Goal: Task Accomplishment & Management: Complete application form

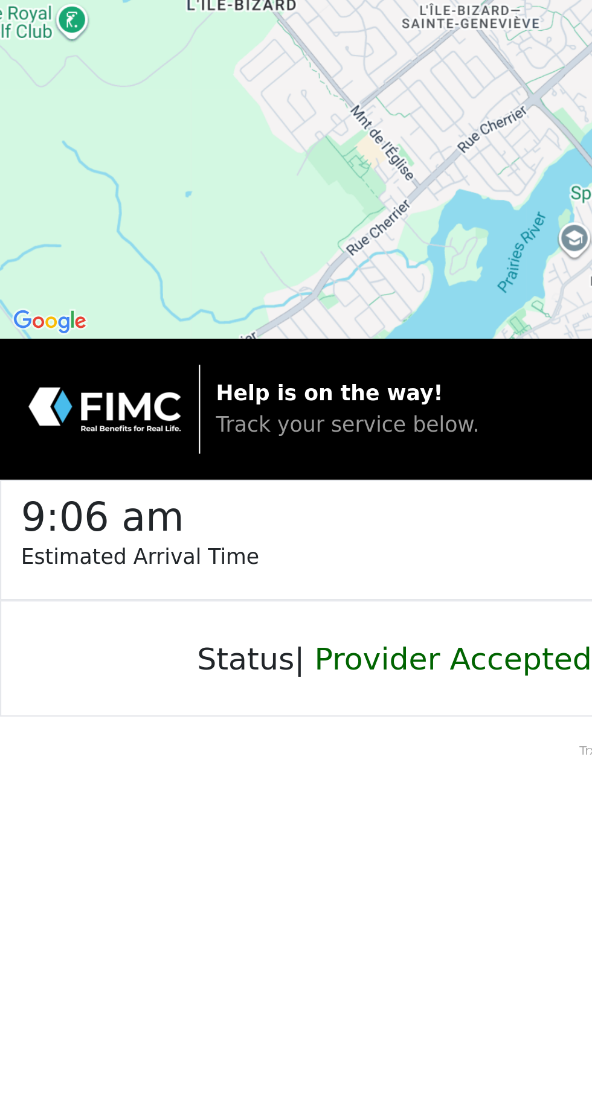
click at [188, 279] on span "Track your service below." at bounding box center [160, 280] width 121 height 11
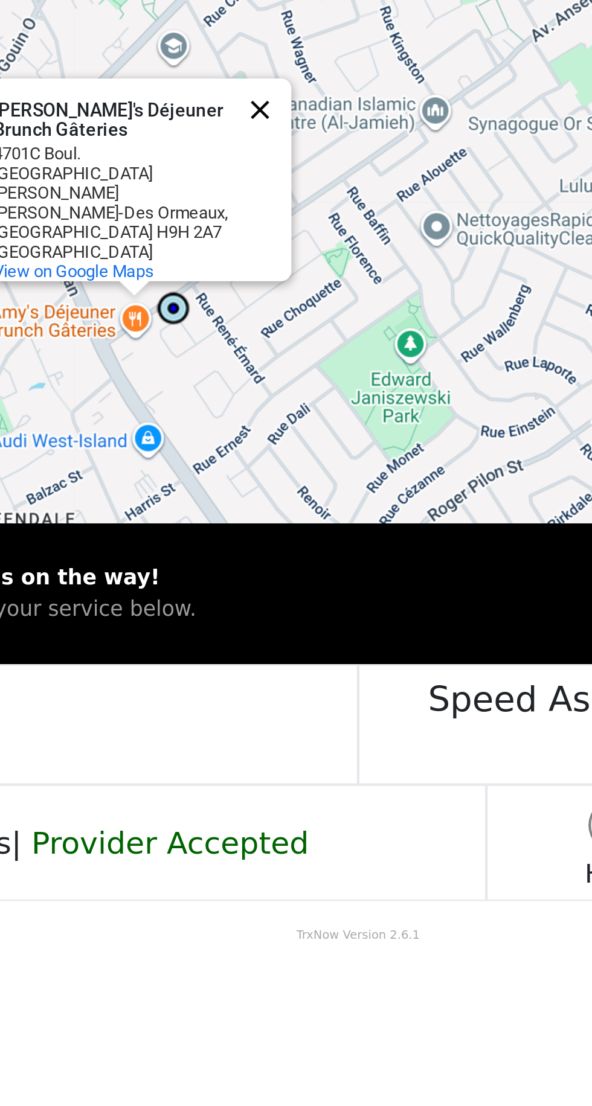
click at [263, 63] on button "Close" at bounding box center [250, 50] width 29 height 29
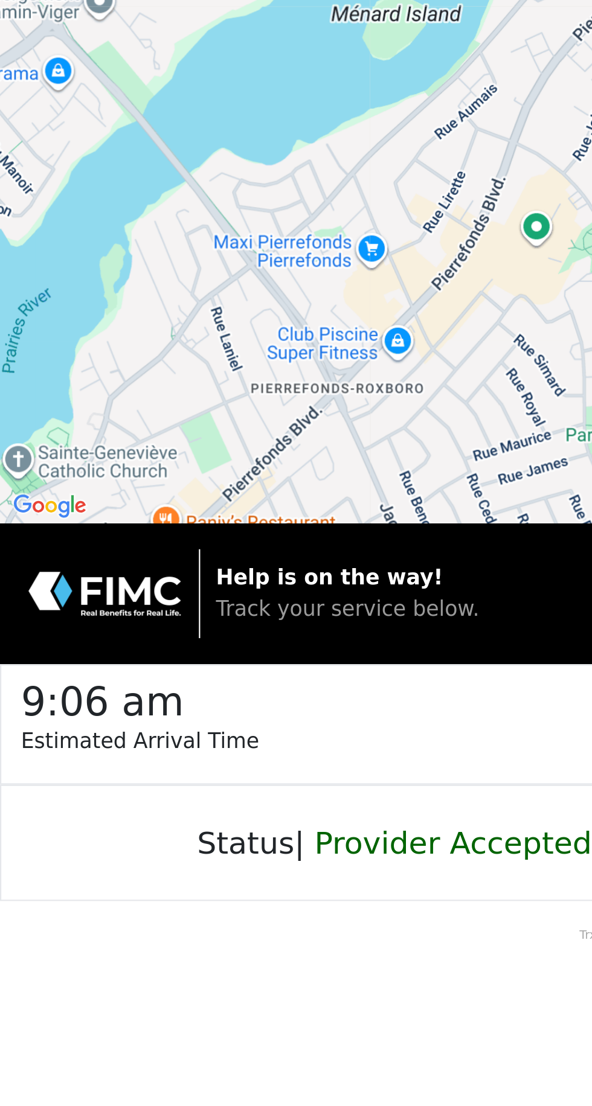
click at [203, 398] on div "Status | Provider Accepted" at bounding box center [177, 389] width 355 height 54
click at [197, 394] on span "Provider Accepted" at bounding box center [209, 389] width 128 height 17
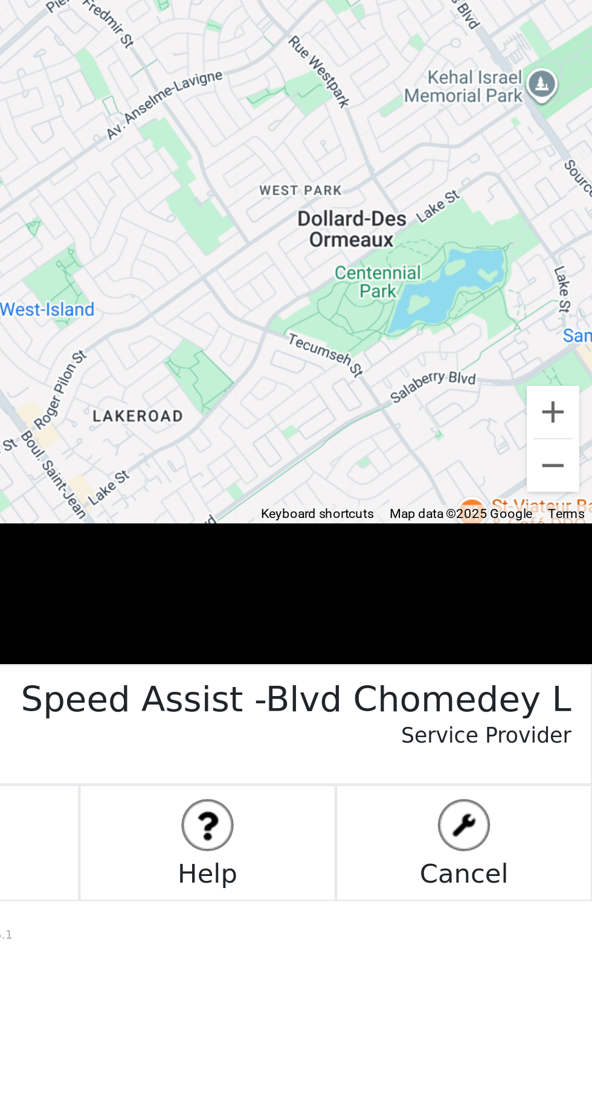
click at [415, 392] on button at bounding box center [414, 381] width 24 height 24
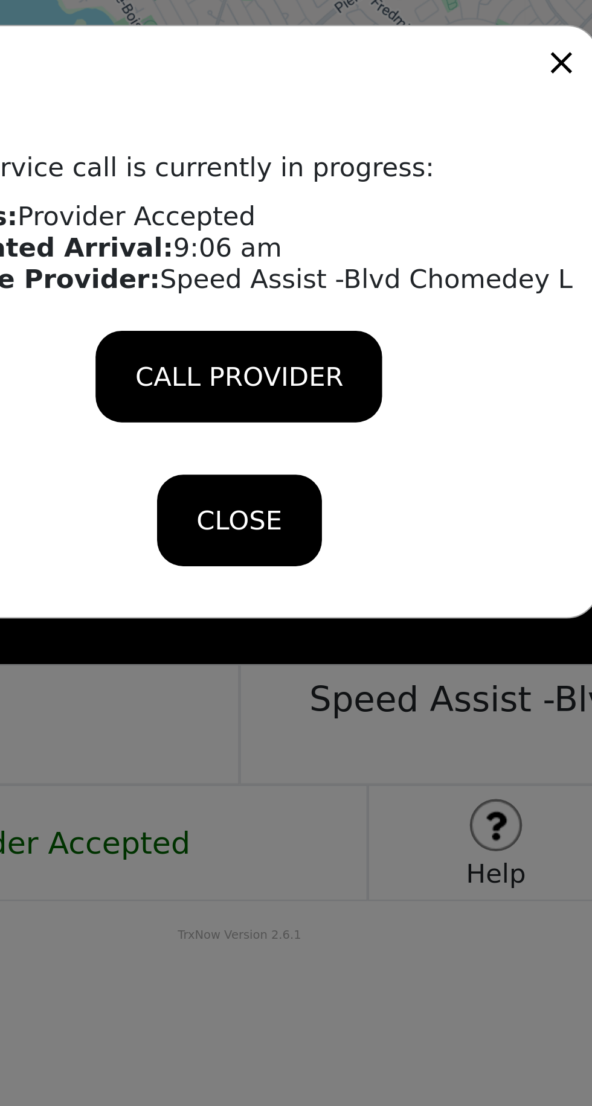
click at [436, 28] on icon at bounding box center [444, 29] width 17 height 17
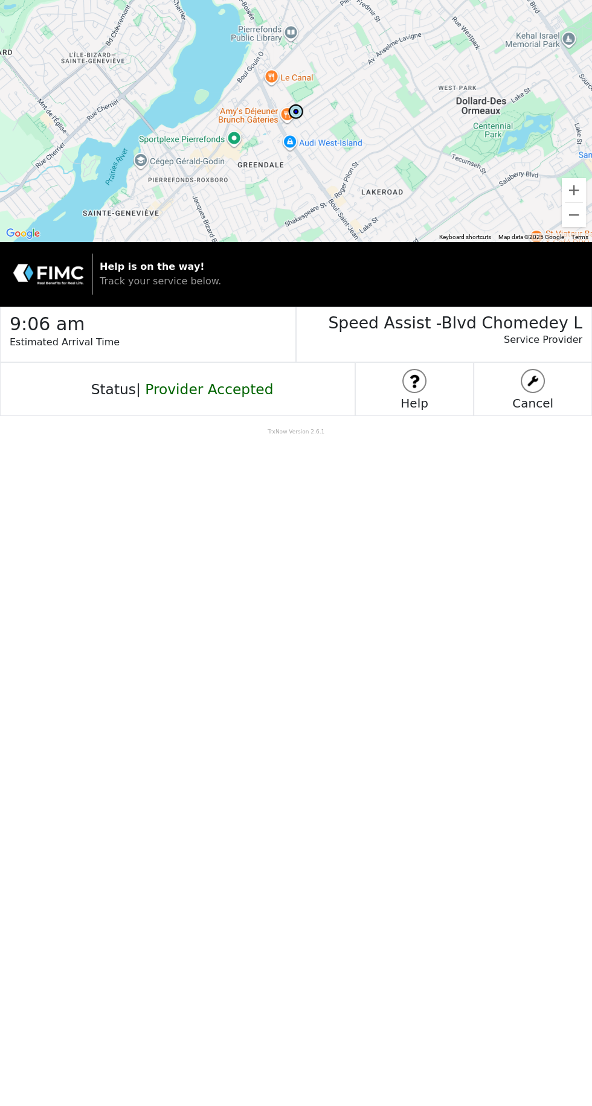
click at [418, 386] on img at bounding box center [414, 381] width 22 height 22
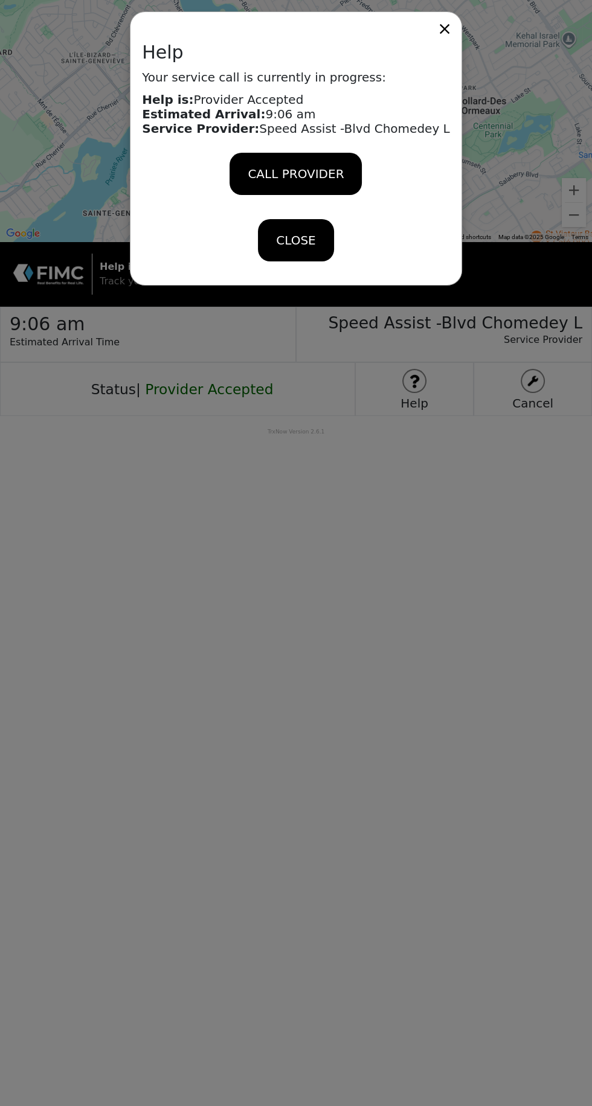
click at [330, 159] on div "CALL PROVIDER" at bounding box center [295, 174] width 132 height 42
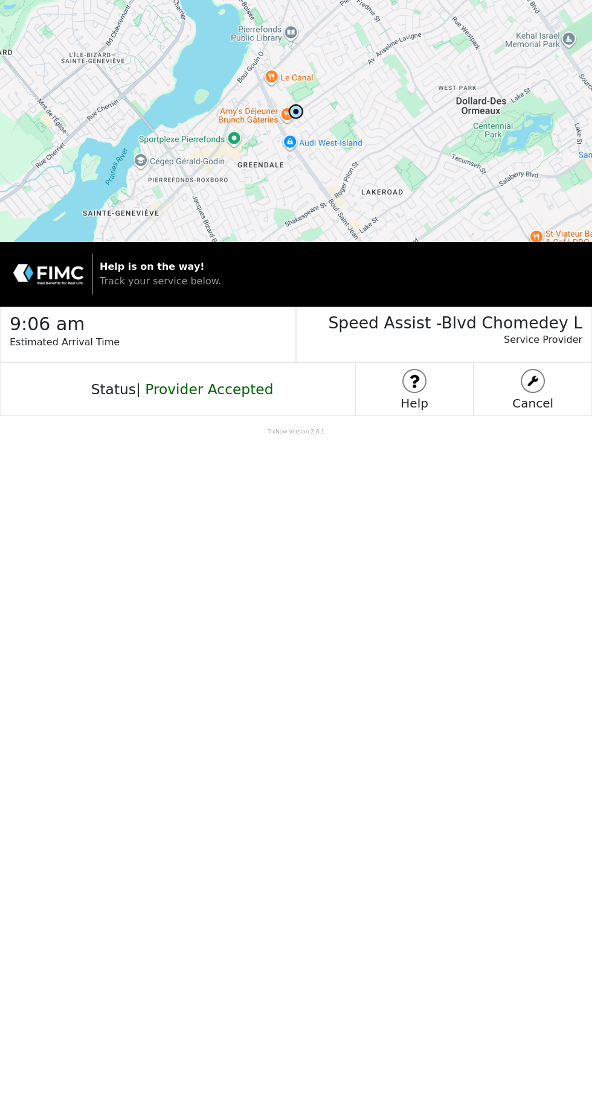
click at [427, 615] on body "To navigate the map with touch gestures double-tap and hold your finger on the …" at bounding box center [296, 553] width 592 height 1106
click at [420, 384] on img at bounding box center [414, 381] width 22 height 22
click at [141, 269] on strong "Help is on the way!" at bounding box center [152, 266] width 105 height 11
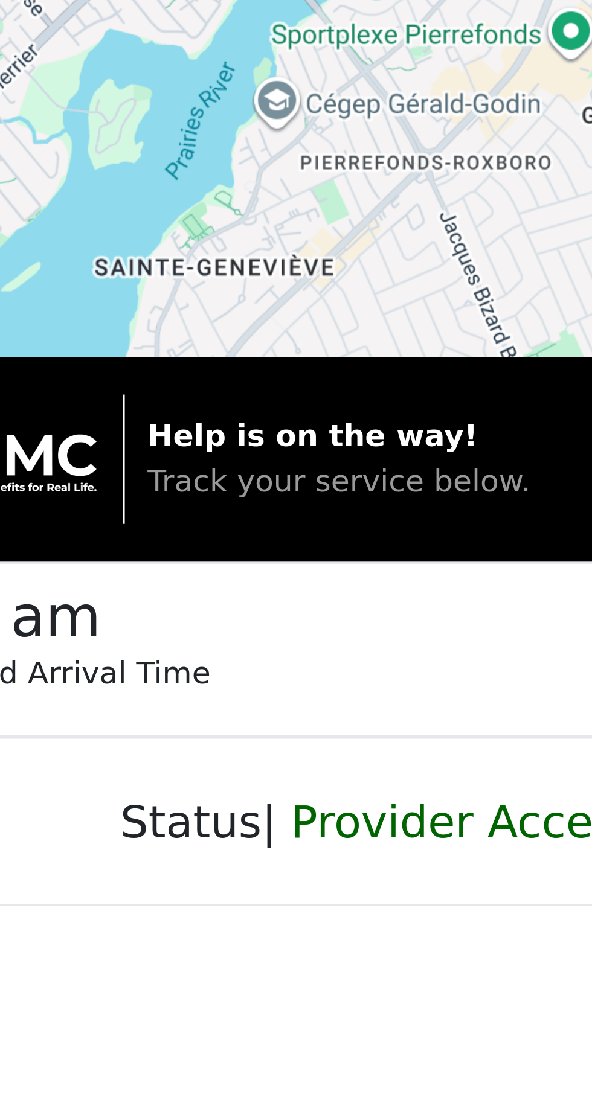
click at [169, 265] on strong "Help is on the way!" at bounding box center [152, 266] width 105 height 11
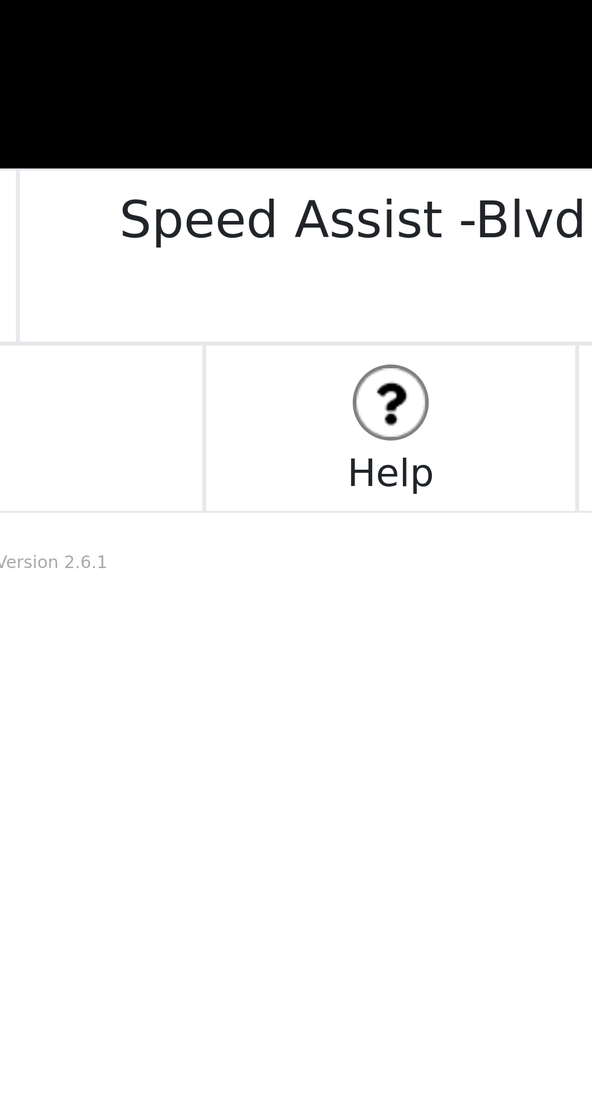
click at [417, 386] on img at bounding box center [414, 381] width 22 height 22
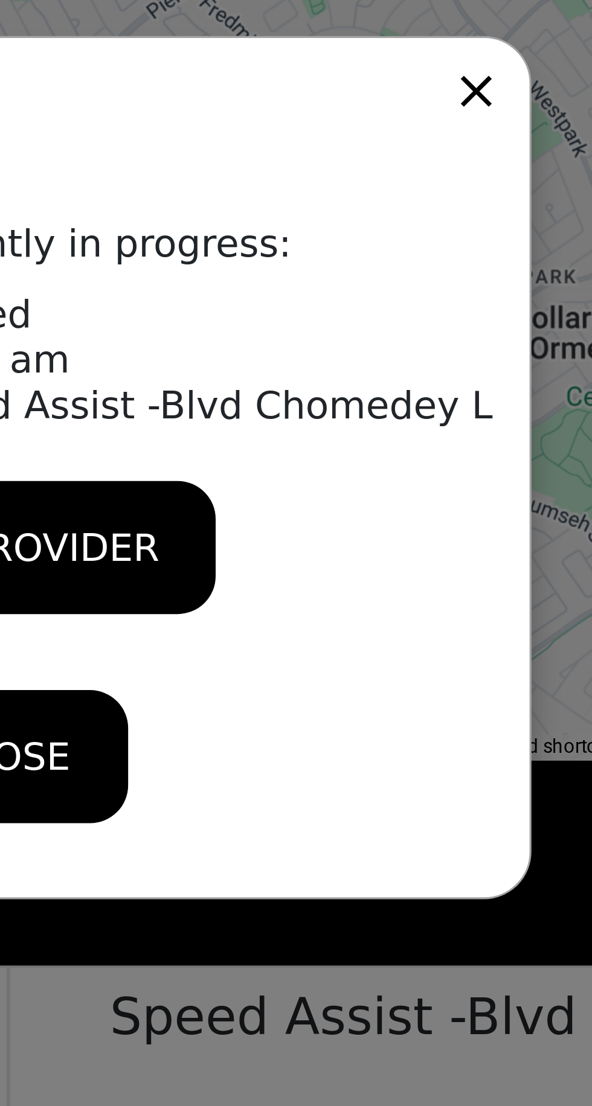
click at [436, 30] on icon at bounding box center [444, 29] width 17 height 17
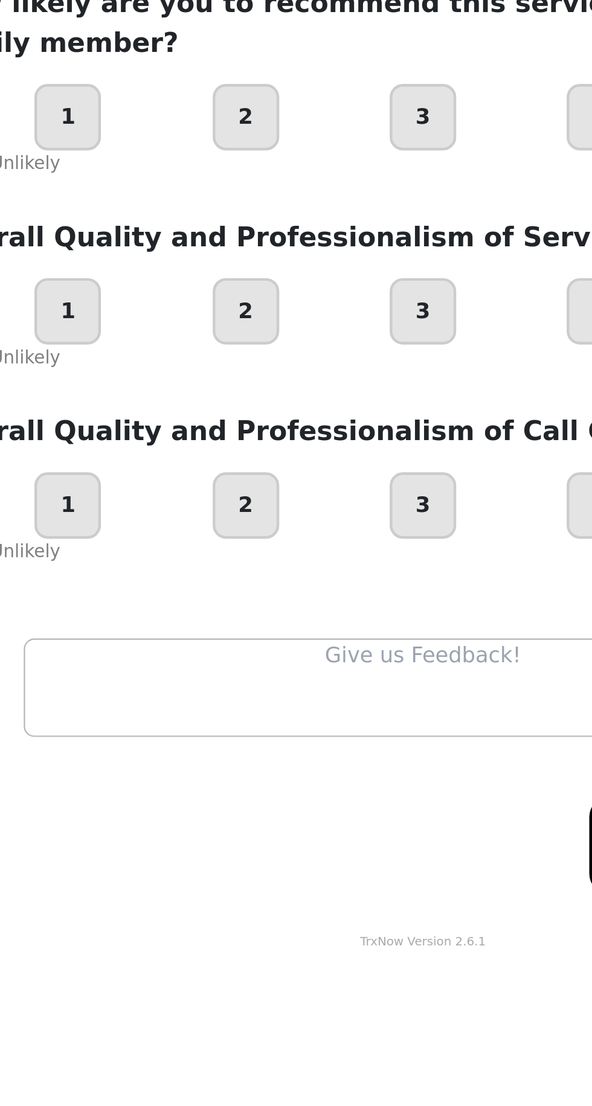
click at [222, 503] on textarea at bounding box center [296, 525] width 362 height 45
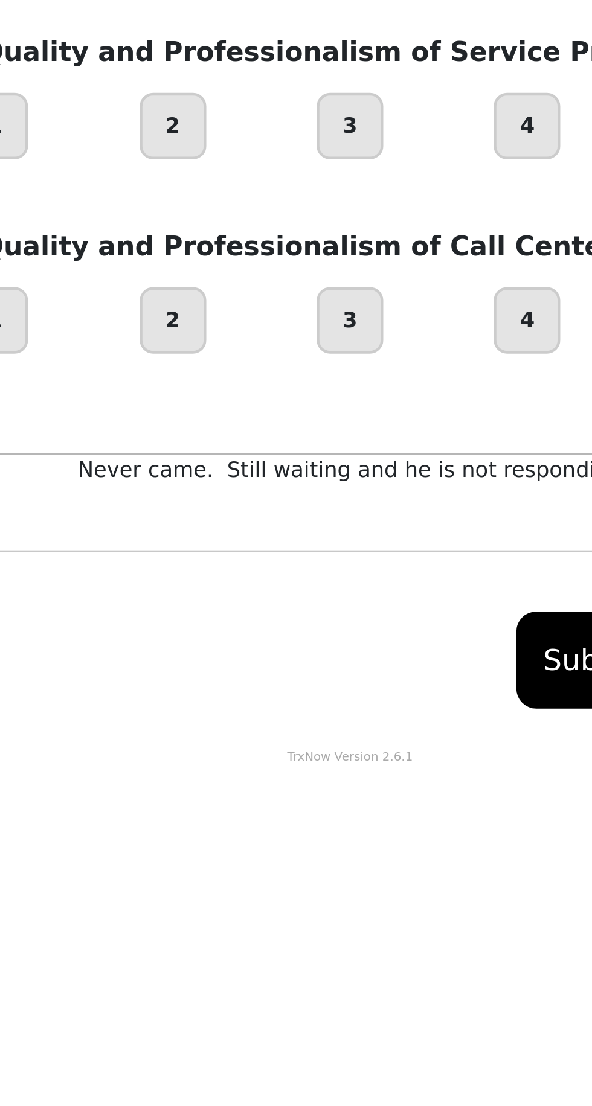
type textarea "Never came. Still waiting and he is not responding"
click at [391, 575] on button "Submit Feedback" at bounding box center [440, 597] width 139 height 44
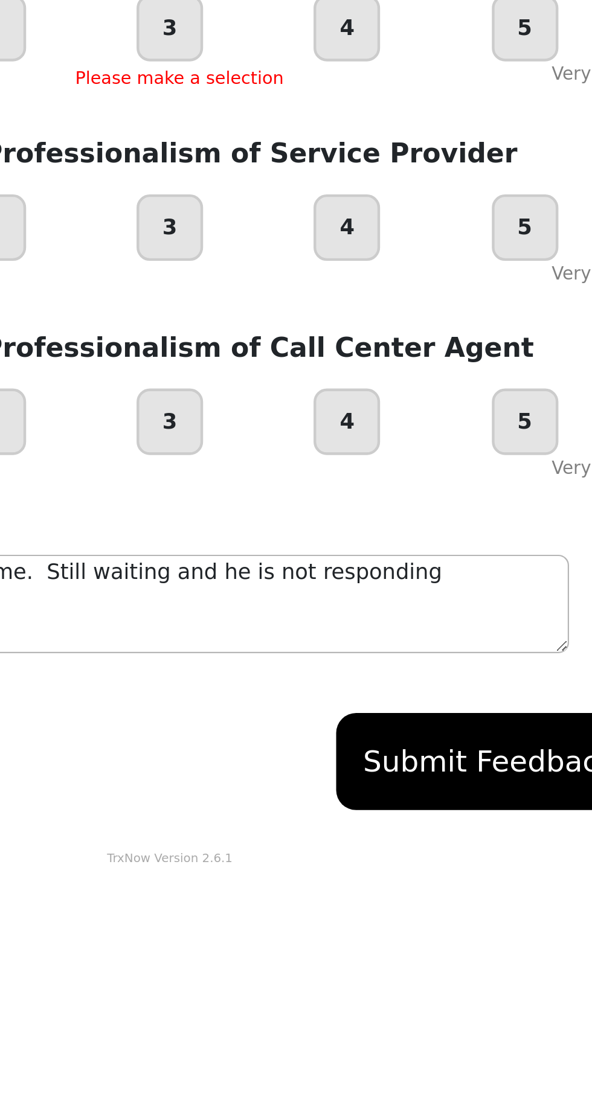
click at [441, 577] on button "Submit Feedback" at bounding box center [440, 599] width 139 height 44
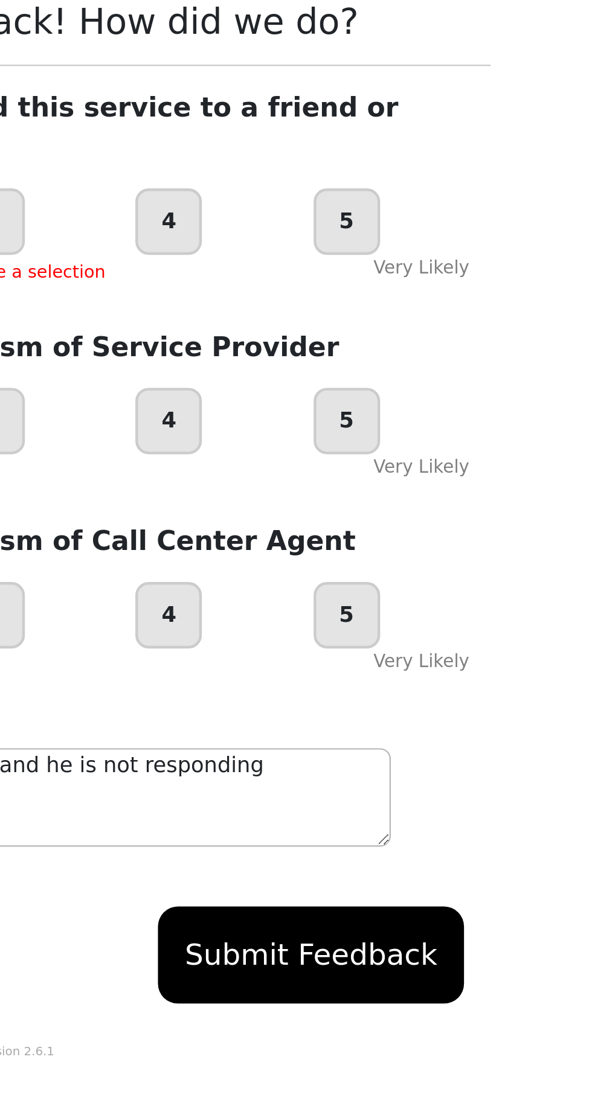
click at [487, 577] on button "Submit Feedback" at bounding box center [440, 599] width 139 height 44
click at [465, 577] on button "Submit Feedback" at bounding box center [440, 599] width 139 height 44
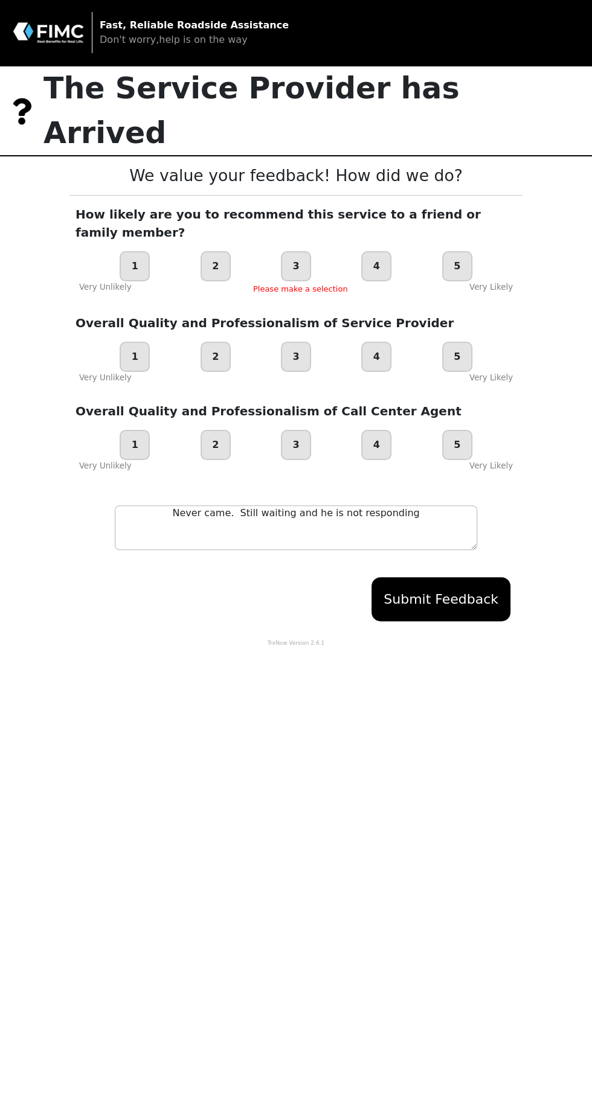
click at [433, 577] on button "Submit Feedback" at bounding box center [440, 599] width 139 height 44
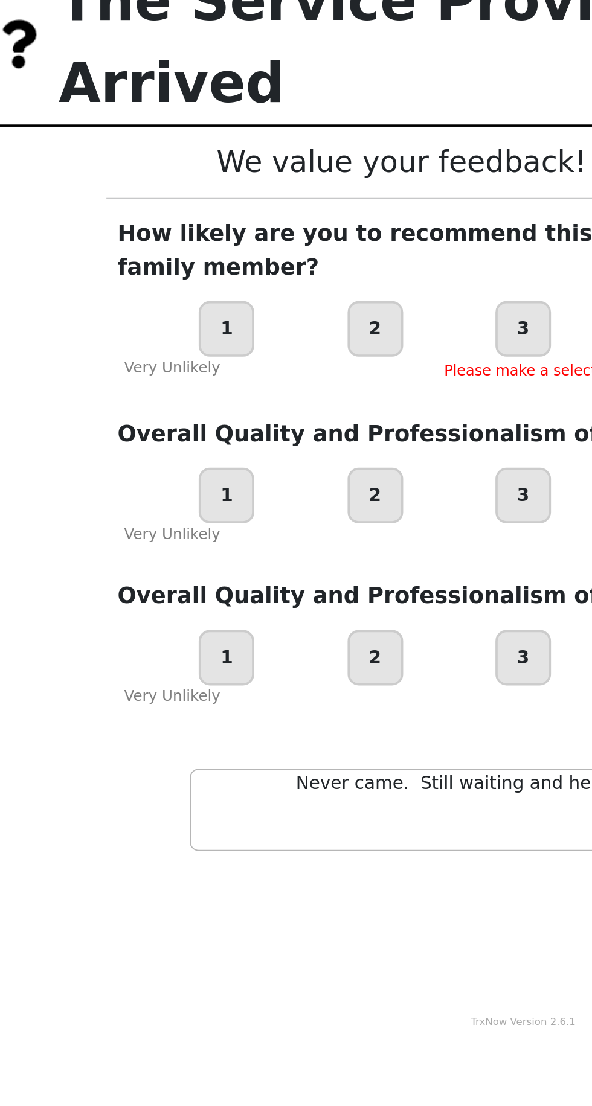
click at [144, 251] on div "1" at bounding box center [135, 266] width 30 height 30
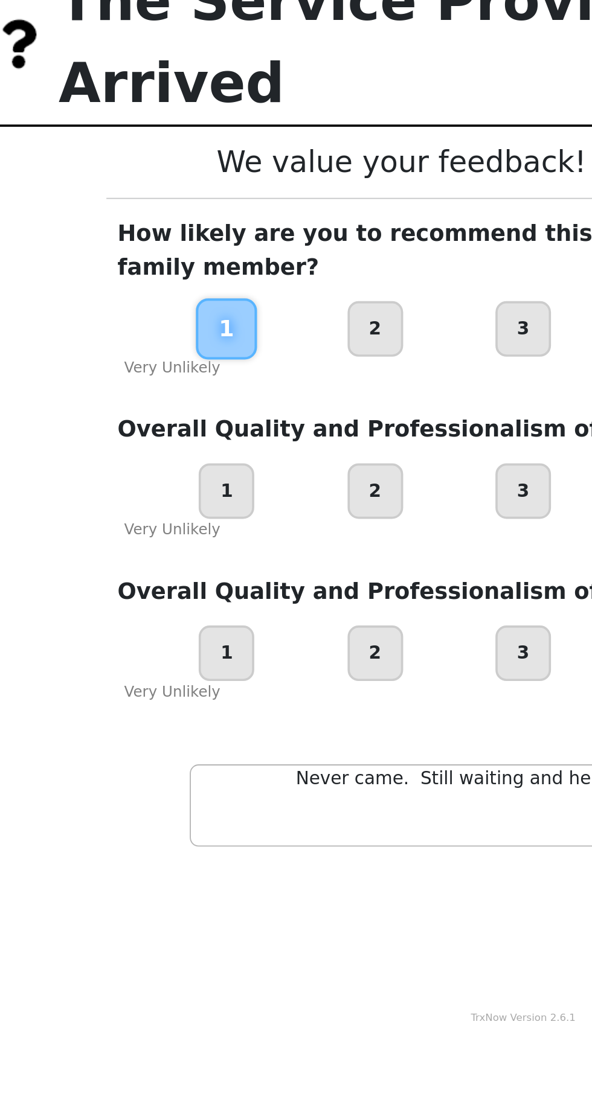
click at [147, 339] on div "1" at bounding box center [135, 354] width 30 height 30
click at [144, 427] on div "1" at bounding box center [135, 442] width 30 height 30
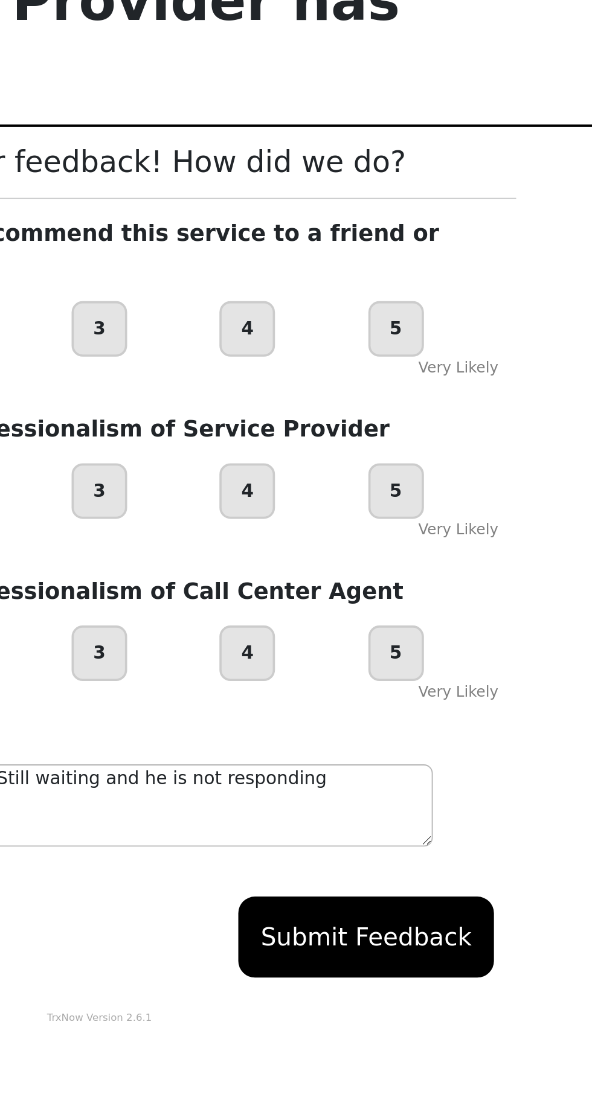
click at [461, 575] on button "Submit Feedback" at bounding box center [440, 597] width 139 height 44
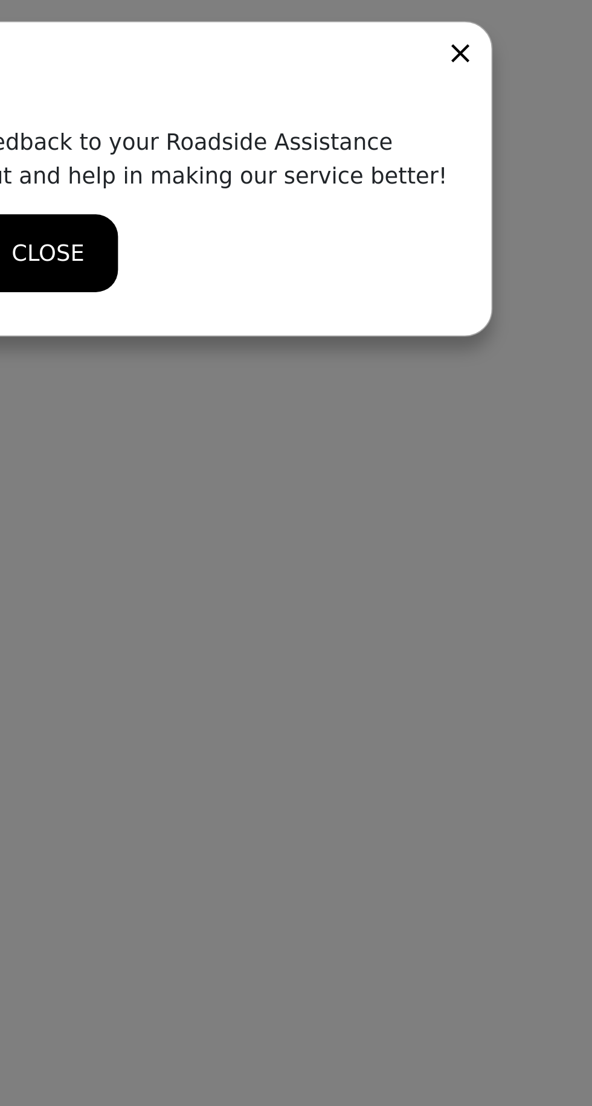
click at [523, 33] on icon at bounding box center [520, 29] width 10 height 10
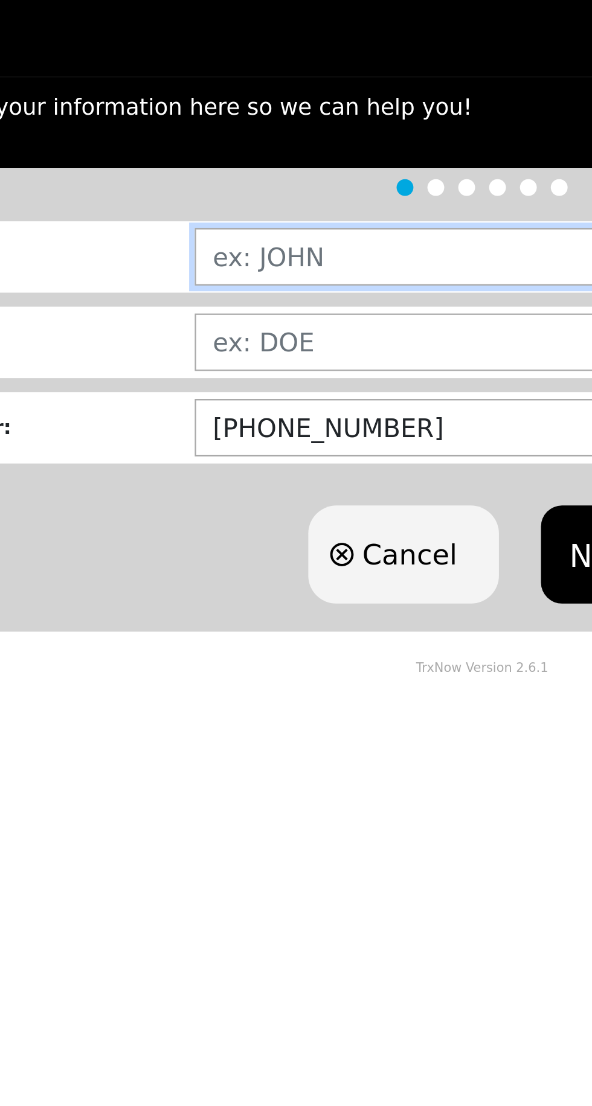
click at [261, 227] on input "text" at bounding box center [374, 219] width 405 height 25
type input "SUNDARLAL"
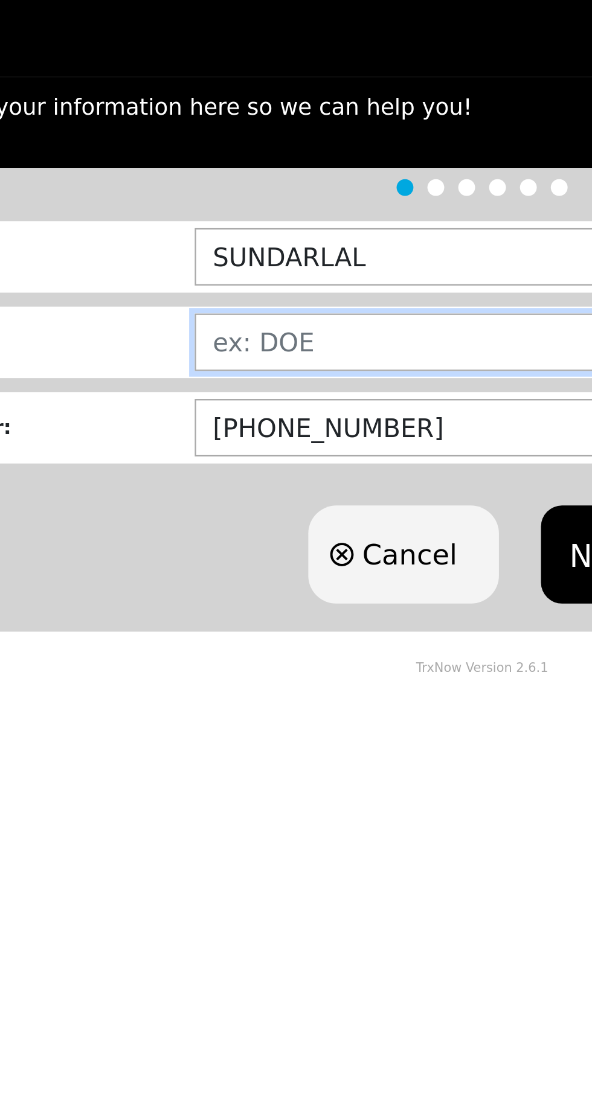
click at [257, 258] on input "text" at bounding box center [374, 256] width 405 height 25
type input "MAHABIR"
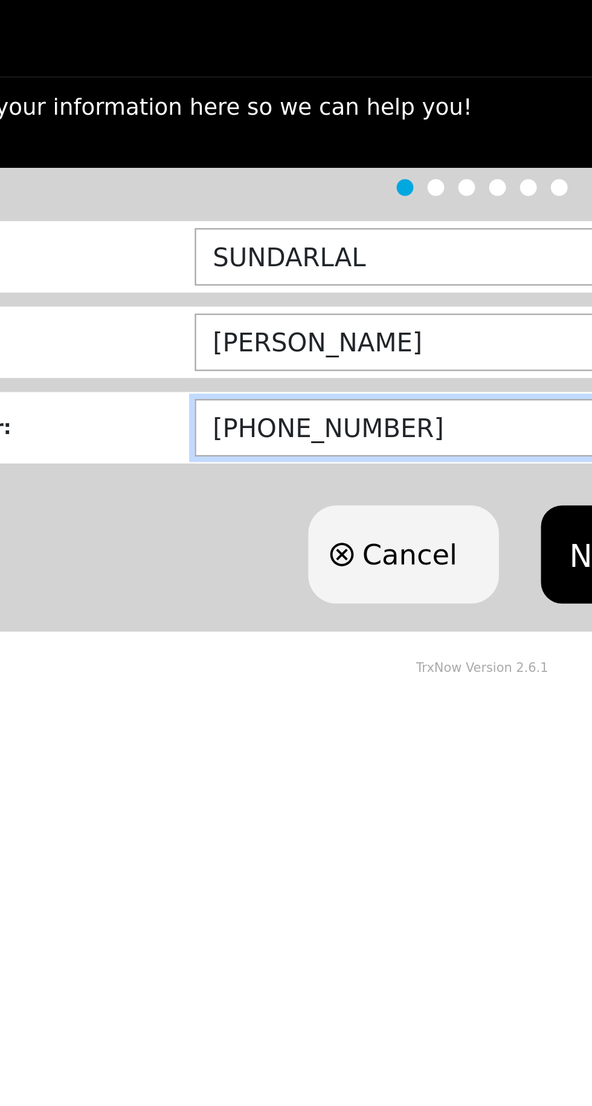
click at [264, 296] on input "[PHONE_NUMBER]" at bounding box center [374, 293] width 405 height 25
click at [283, 291] on input "[PHONE_NUMBER]" at bounding box center [374, 293] width 405 height 25
type input "(4__)-___-____"
type input "(514)-240-2479"
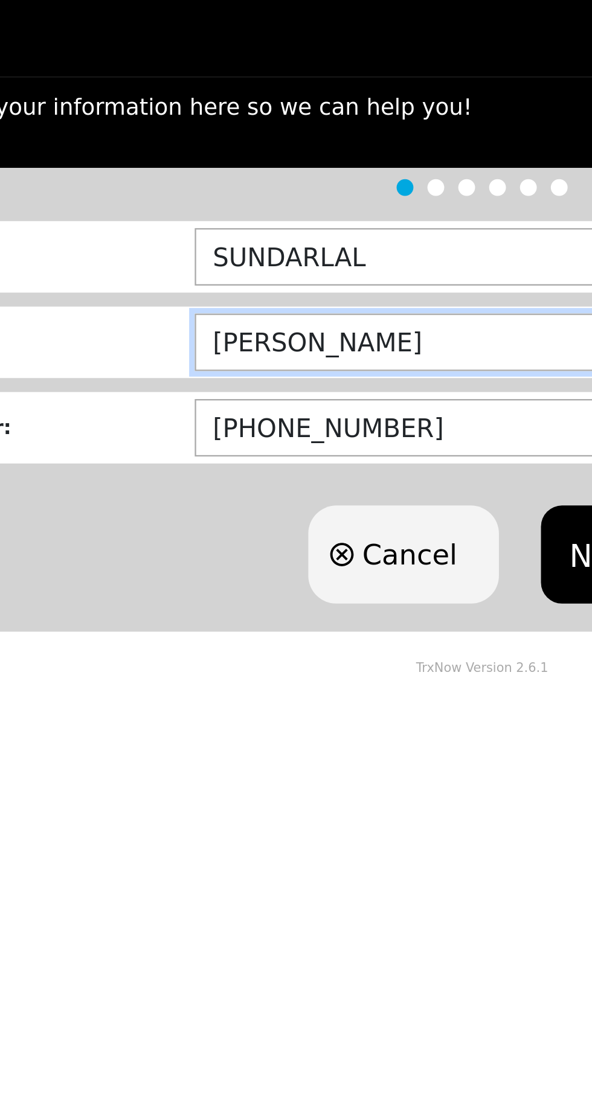
click at [301, 266] on input "MAHABIR" at bounding box center [374, 256] width 405 height 25
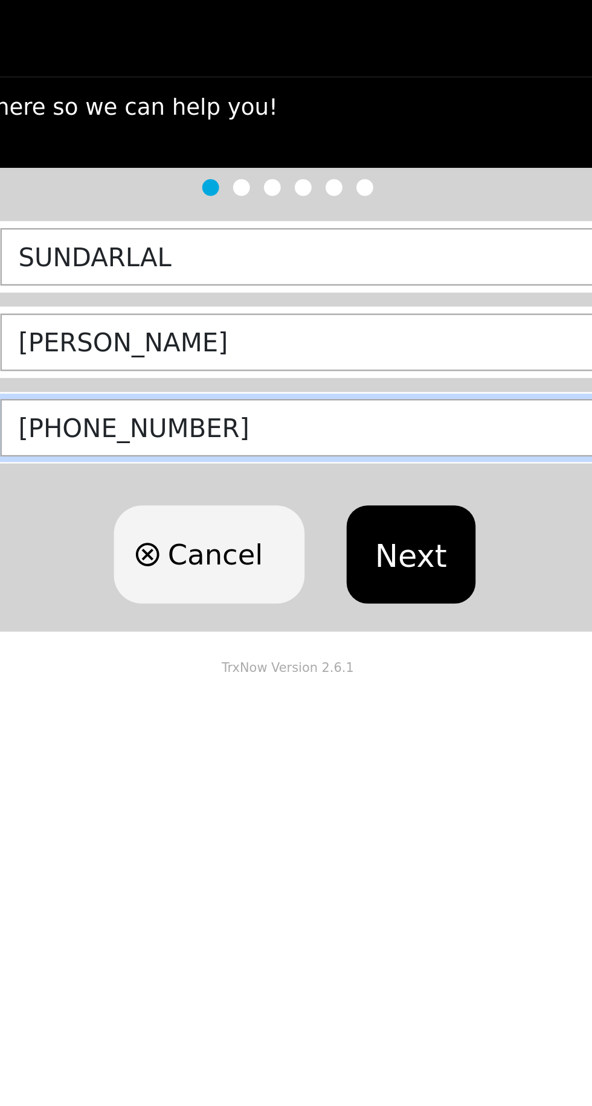
click button "Next" at bounding box center [348, 348] width 55 height 42
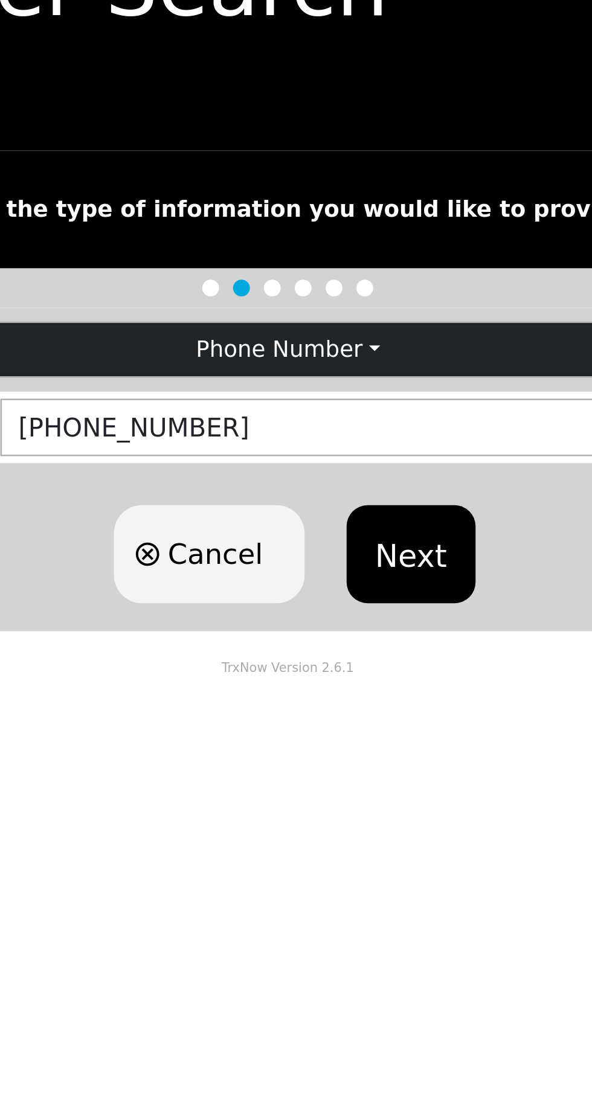
click at [362, 315] on button "Next" at bounding box center [348, 316] width 55 height 42
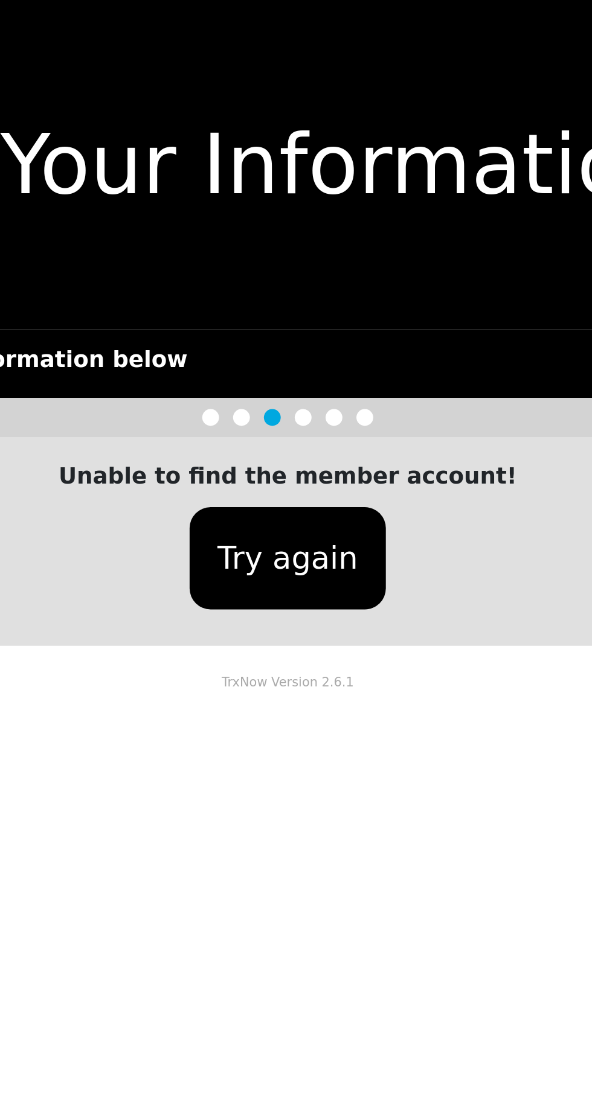
click at [321, 245] on button "Try again" at bounding box center [296, 241] width 85 height 44
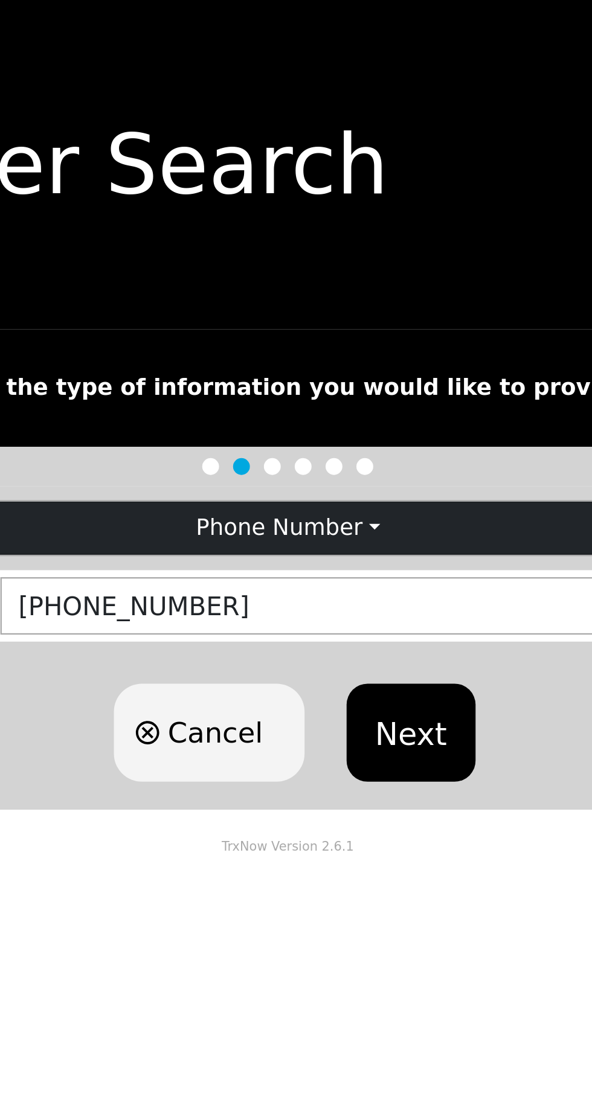
click at [355, 315] on button "Next" at bounding box center [348, 316] width 55 height 42
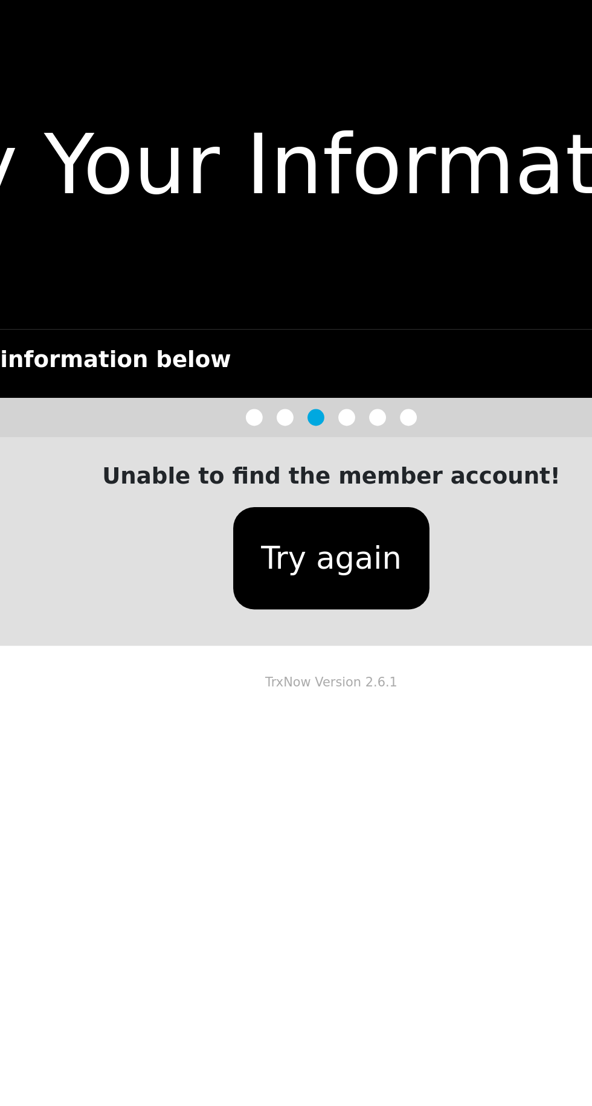
click at [311, 251] on button "Try again" at bounding box center [296, 241] width 85 height 44
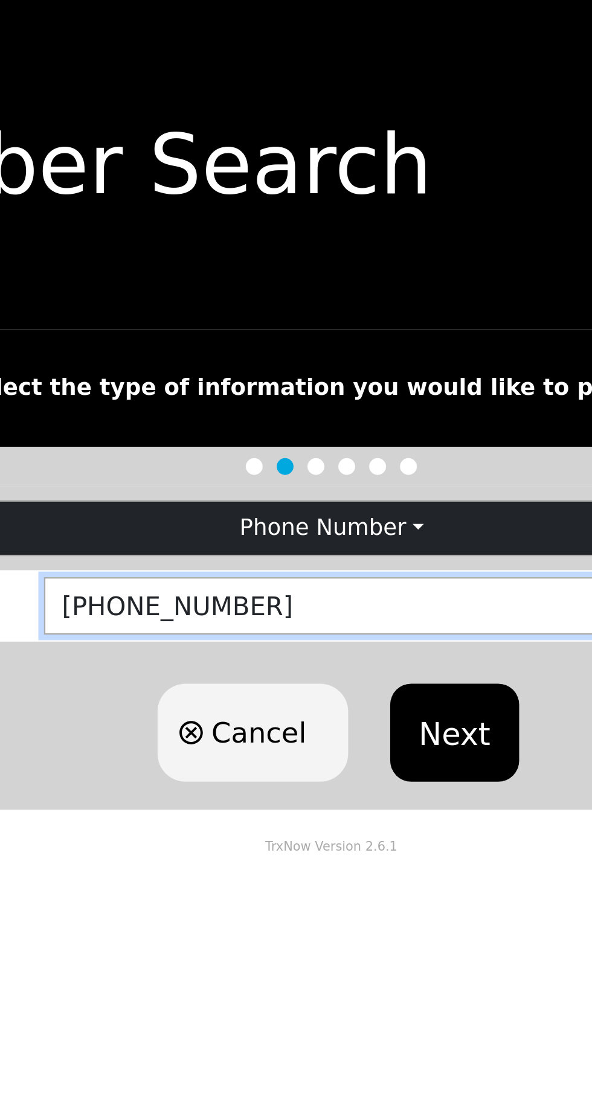
click at [243, 264] on input "(514)-240-2479" at bounding box center [374, 261] width 405 height 25
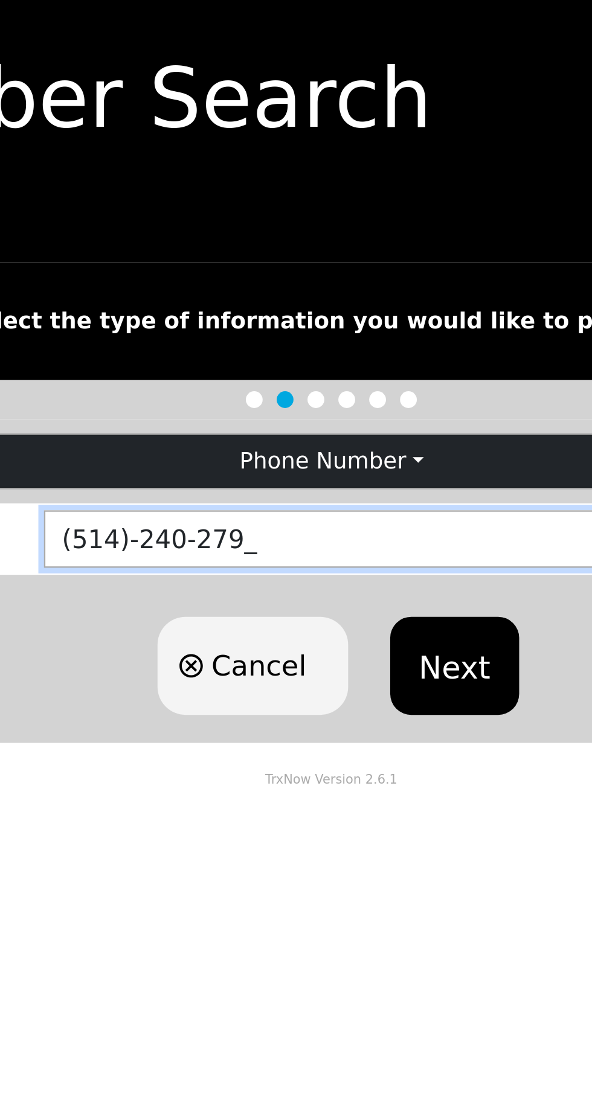
type input "(514)-240-2179"
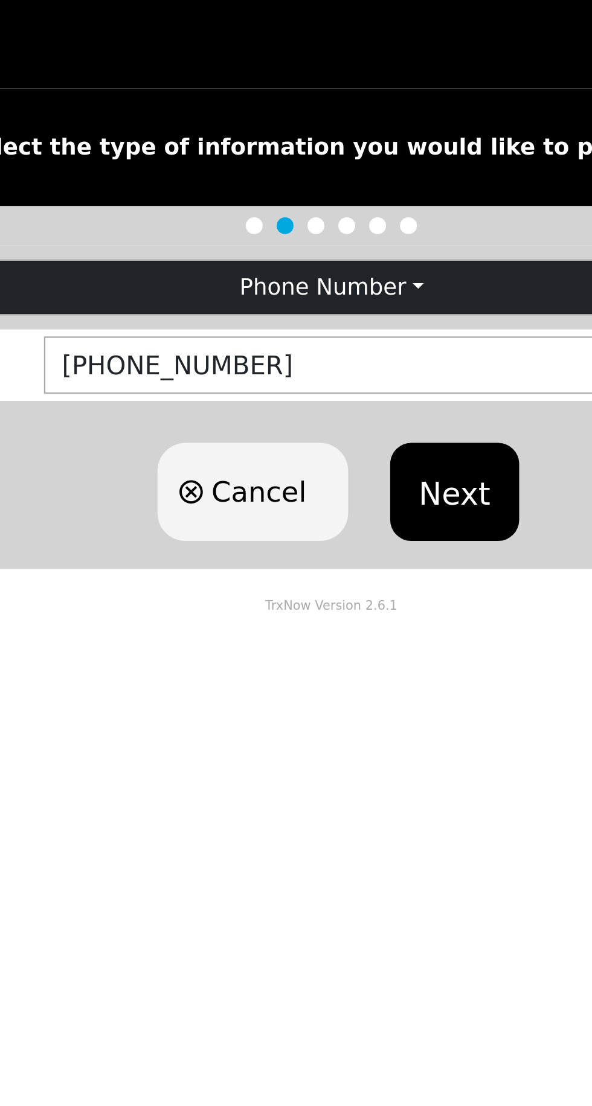
click at [353, 324] on button "Next" at bounding box center [348, 316] width 55 height 42
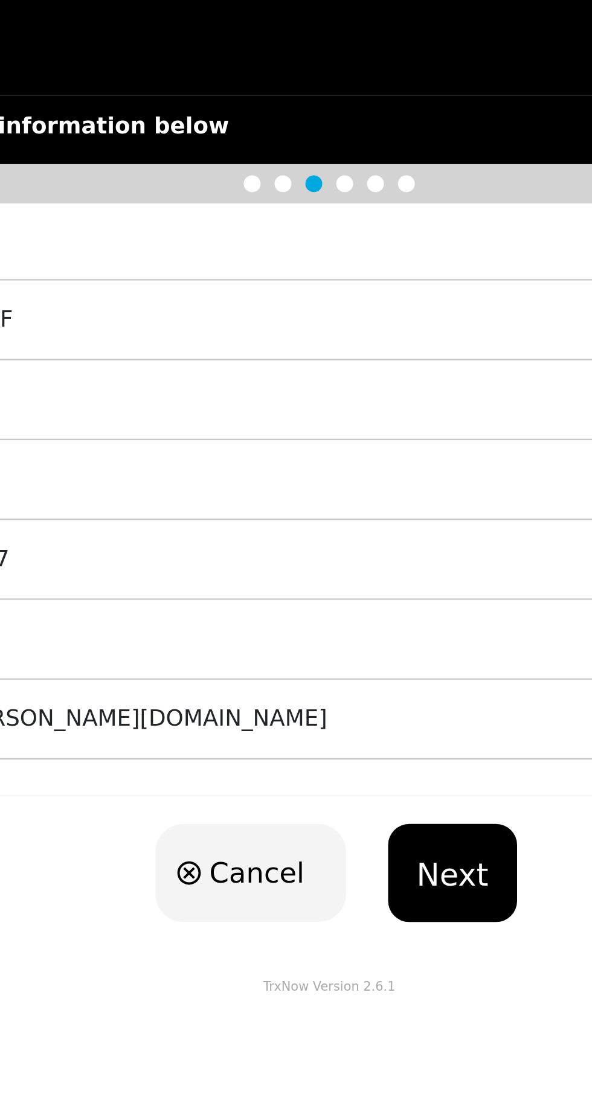
click at [353, 484] on button "Next" at bounding box center [348, 477] width 55 height 42
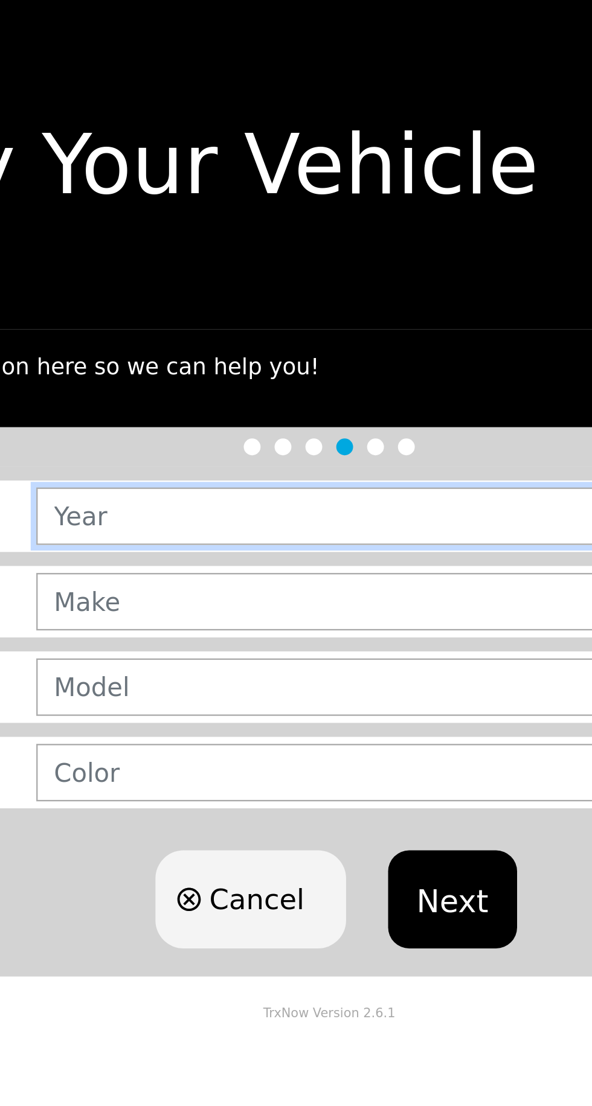
click at [278, 226] on input "text" at bounding box center [376, 222] width 413 height 25
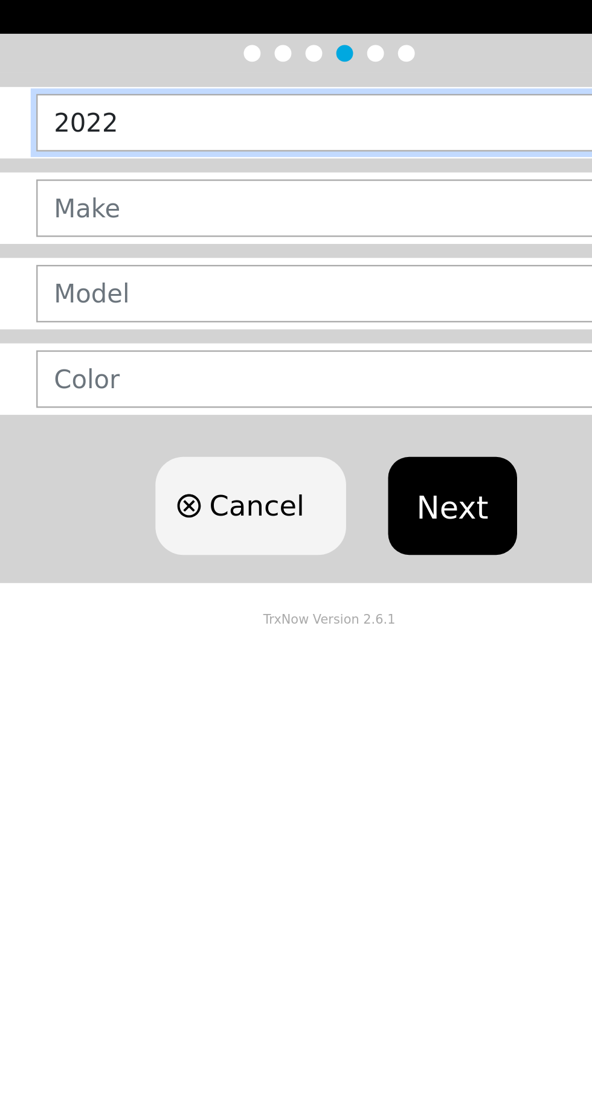
type input "2022"
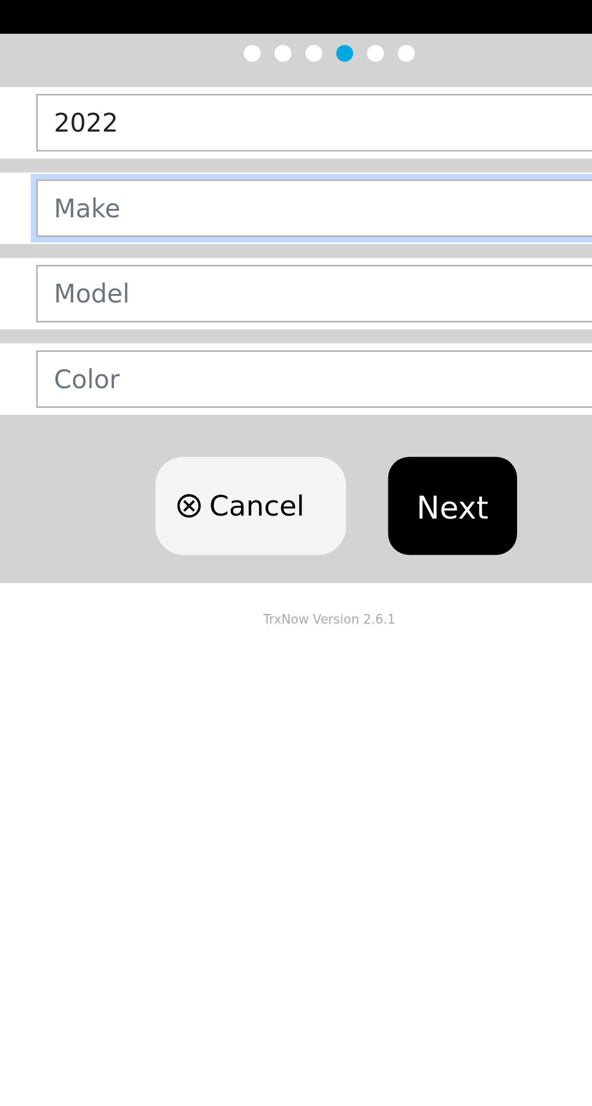
click at [276, 263] on input "text" at bounding box center [376, 259] width 413 height 25
type input "TOYOTA"
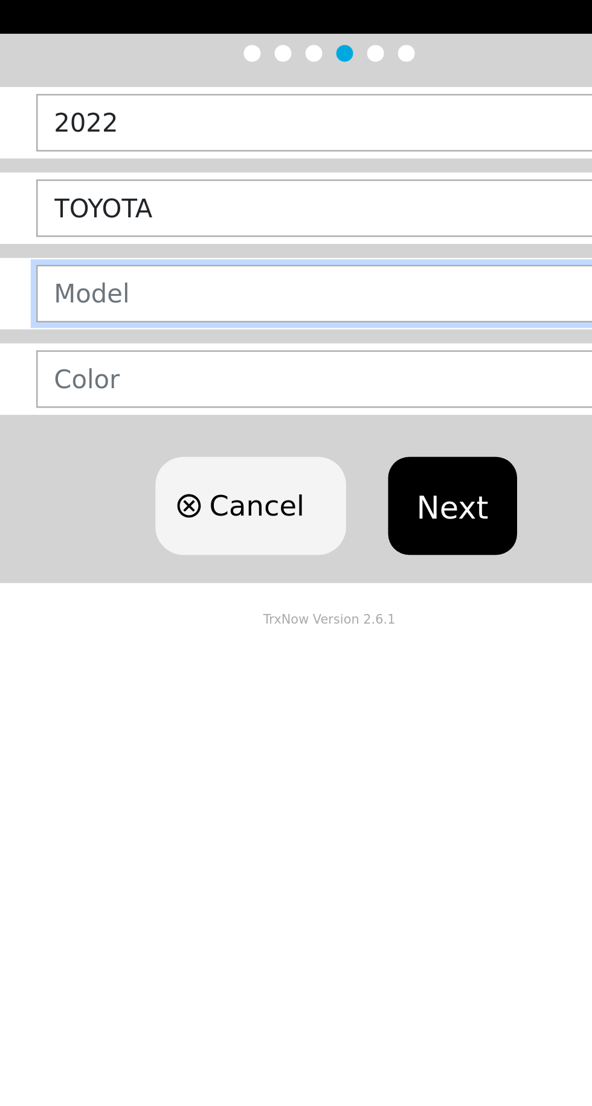
click at [254, 300] on input "text" at bounding box center [376, 296] width 413 height 25
type input "CAMRY"
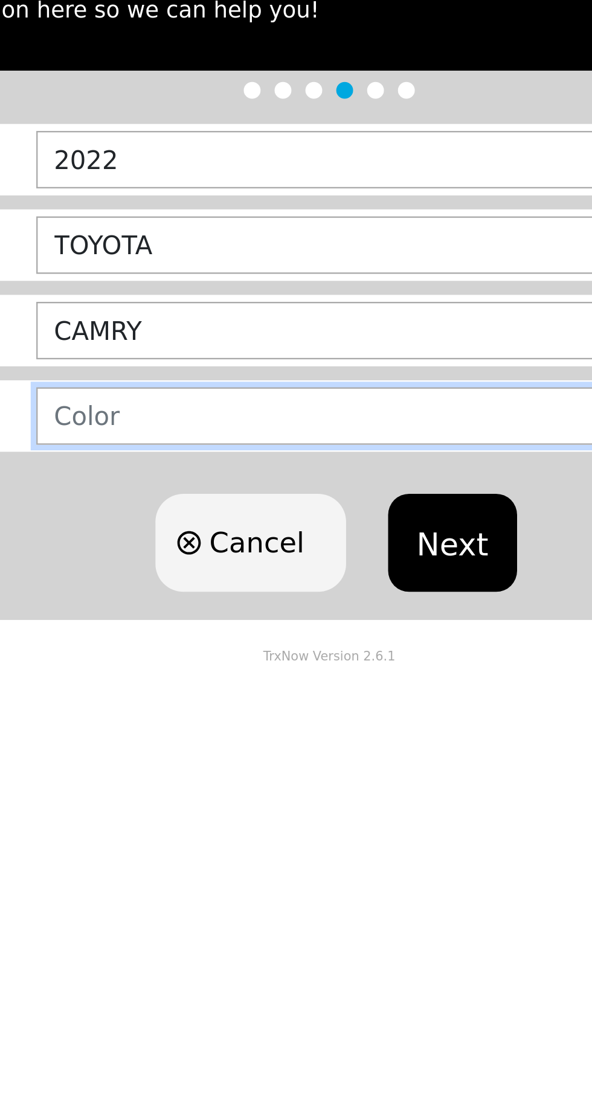
click at [258, 333] on input "text" at bounding box center [376, 333] width 413 height 25
type input "BLACK"
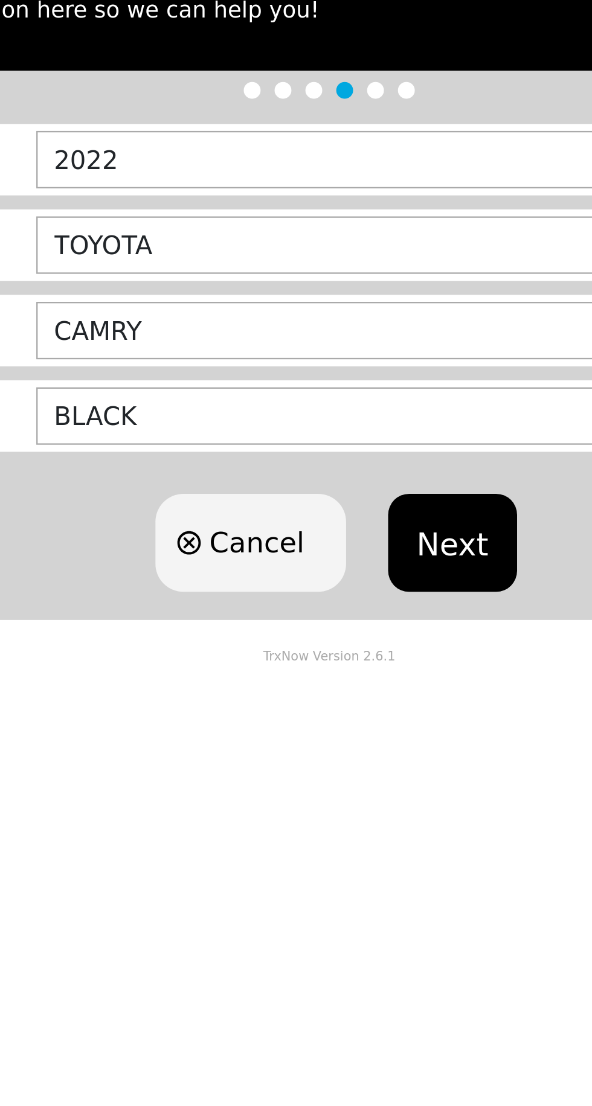
click at [358, 396] on button "Next" at bounding box center [348, 387] width 55 height 42
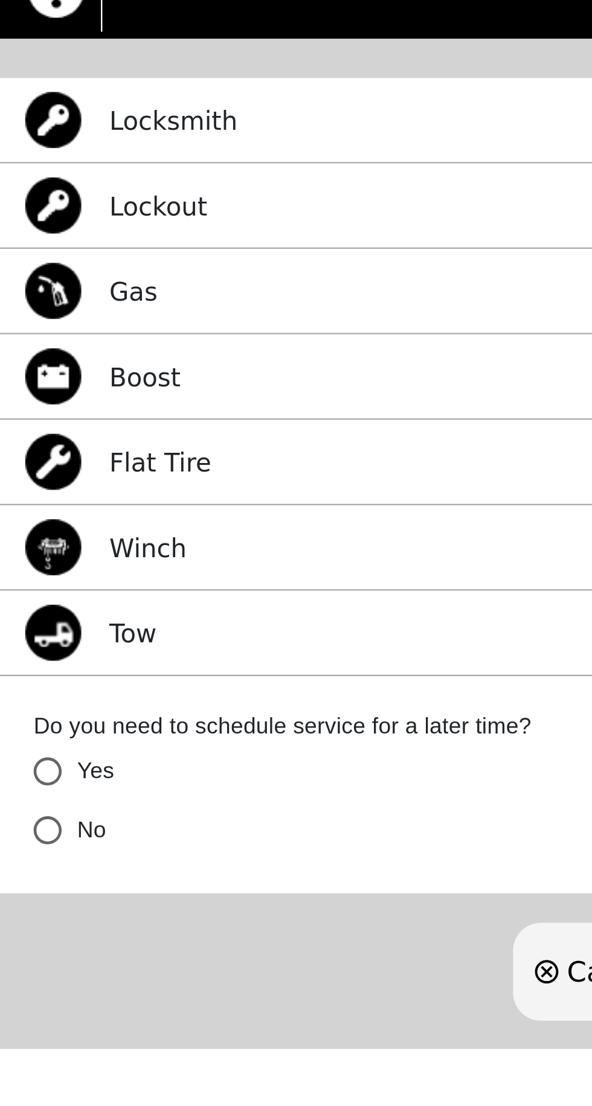
click at [21, 530] on input "No" at bounding box center [20, 525] width 25 height 25
click at [156, 371] on div "Flat Tire Select" at bounding box center [296, 366] width 592 height 37
radio input "true"
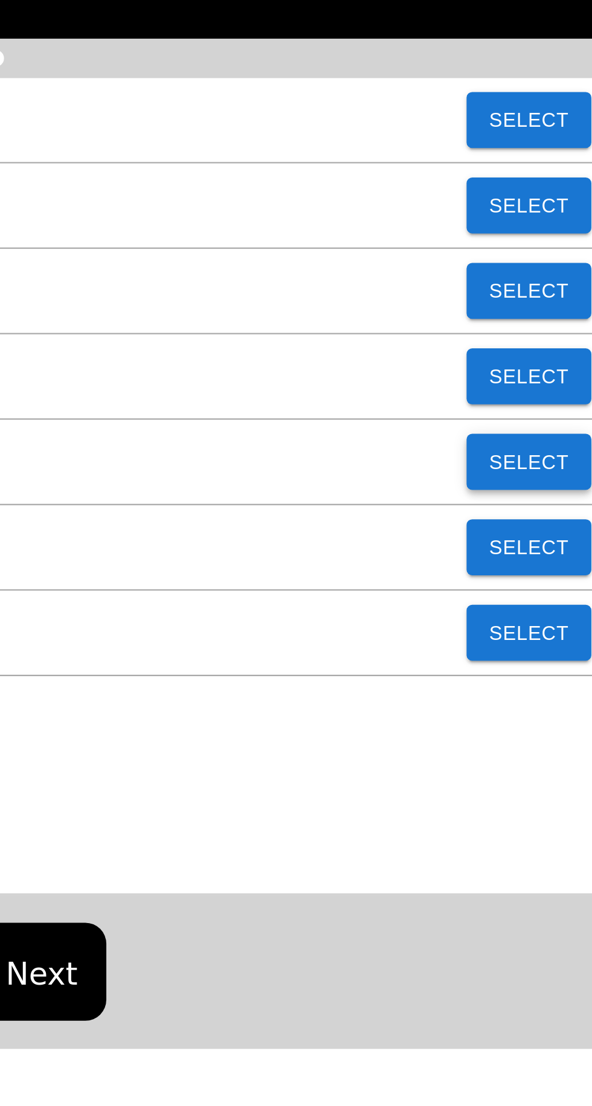
click at [561, 370] on button "Select" at bounding box center [559, 366] width 54 height 24
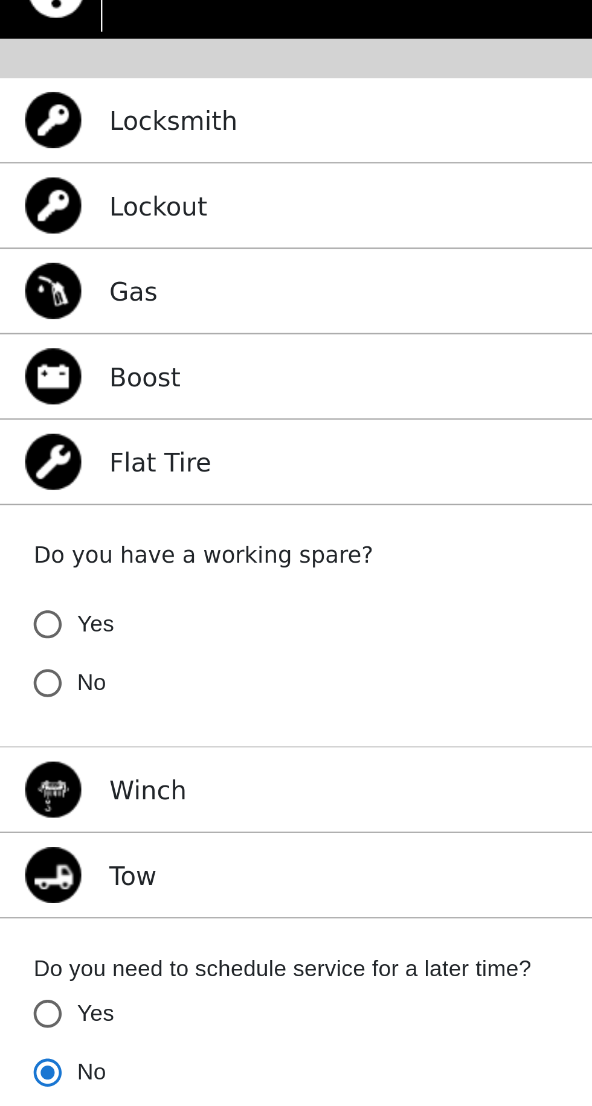
click at [22, 434] on input "Yes" at bounding box center [20, 436] width 25 height 25
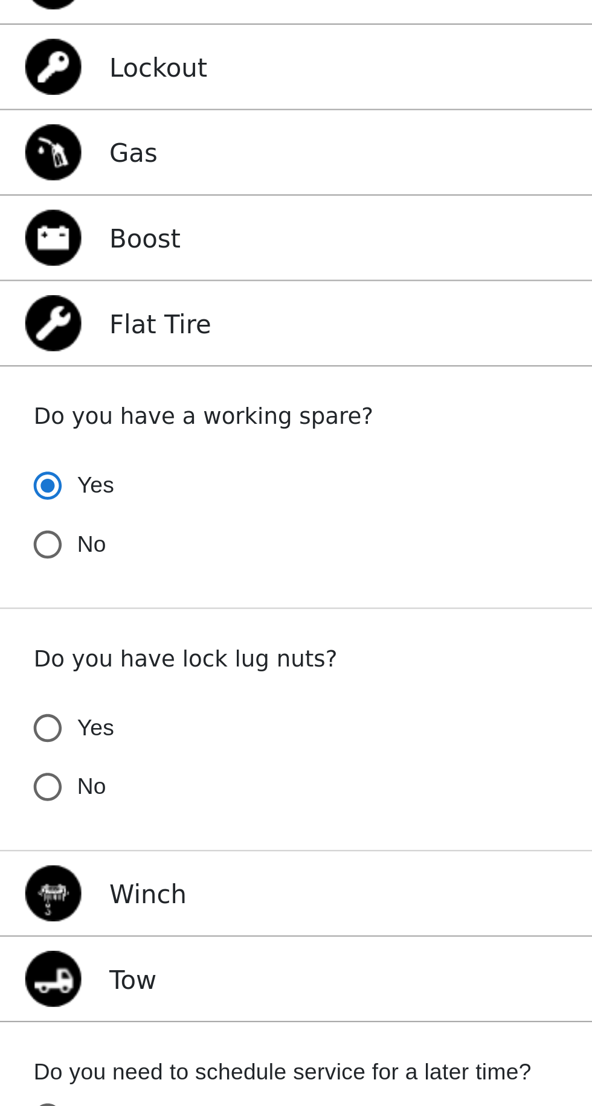
click at [24, 569] on input "No" at bounding box center [20, 566] width 25 height 25
radio input "true"
radio input "false"
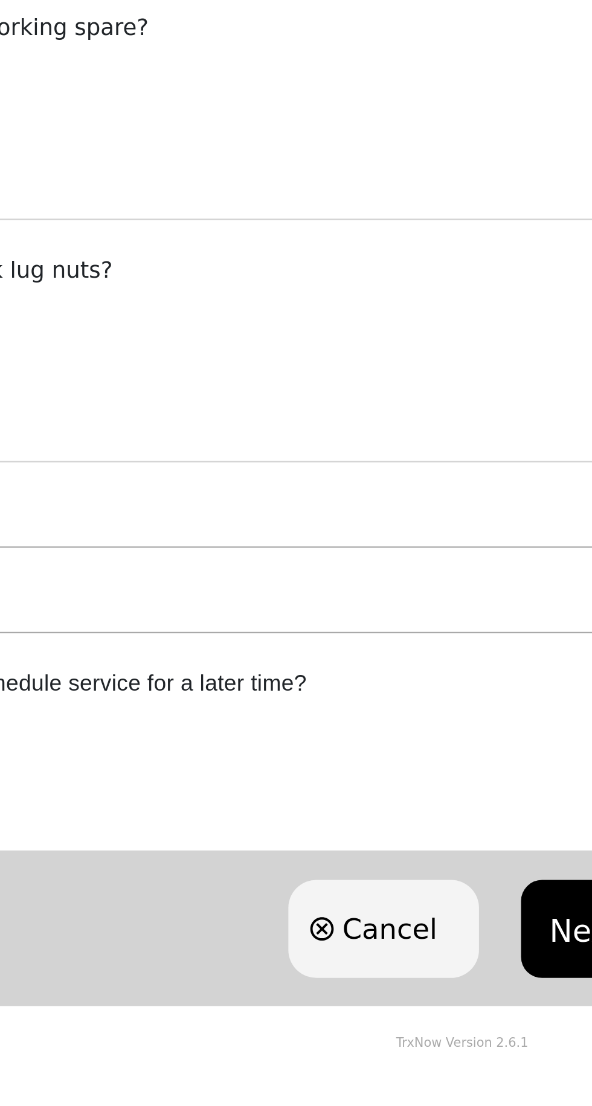
click at [344, 796] on button "Next" at bounding box center [348, 795] width 55 height 42
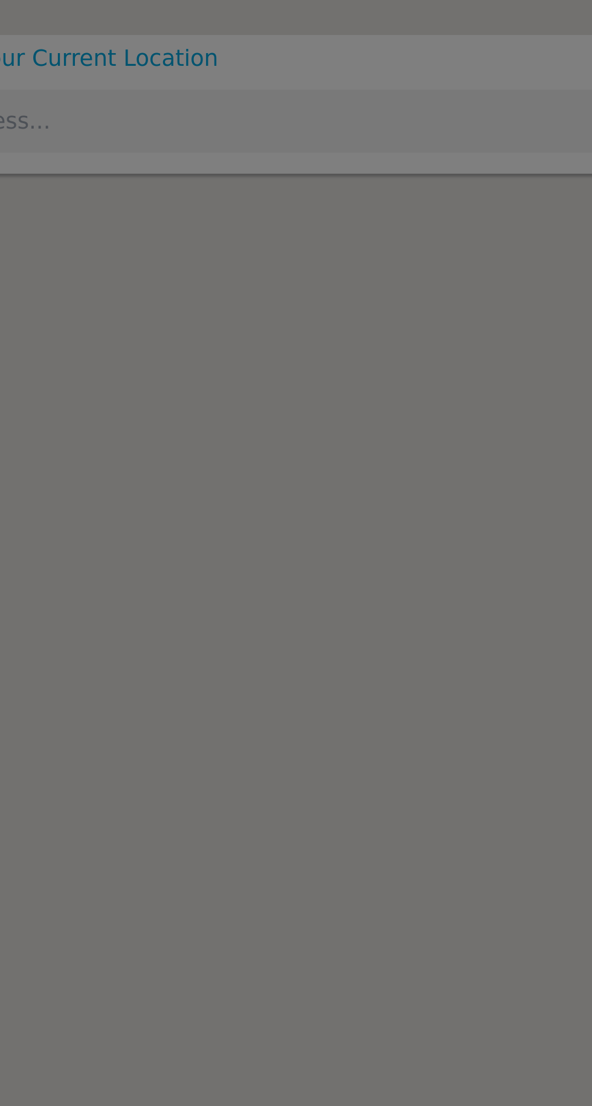
type input "219 Rue Hébert, Dollard-des-Ormeaux, QC H9A 3B4, Canada"
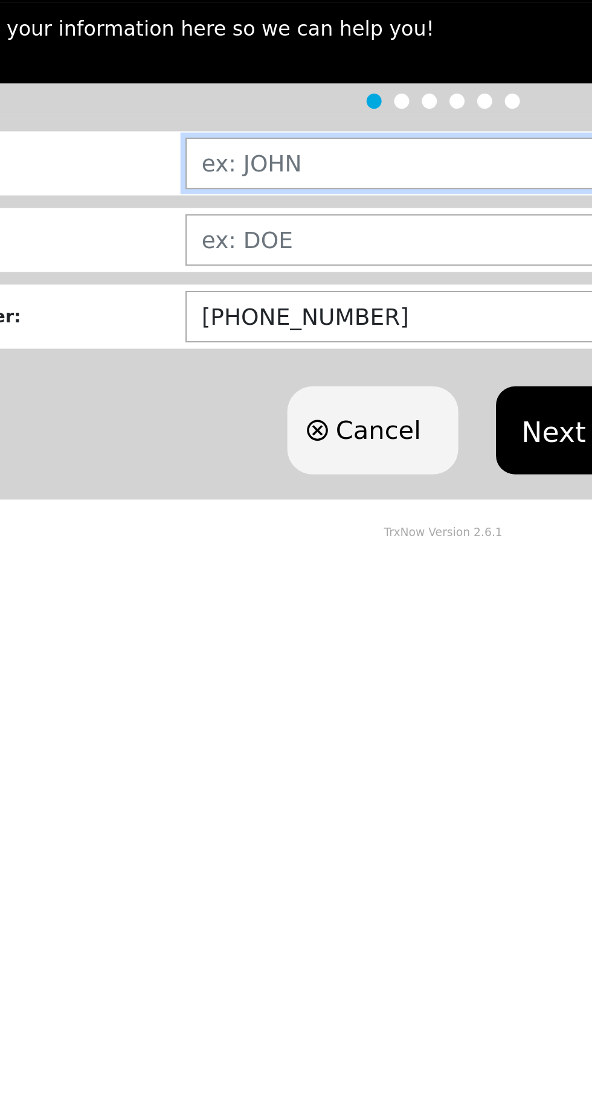
click at [272, 226] on input "text" at bounding box center [374, 219] width 405 height 25
type input "SUNDARLAL"
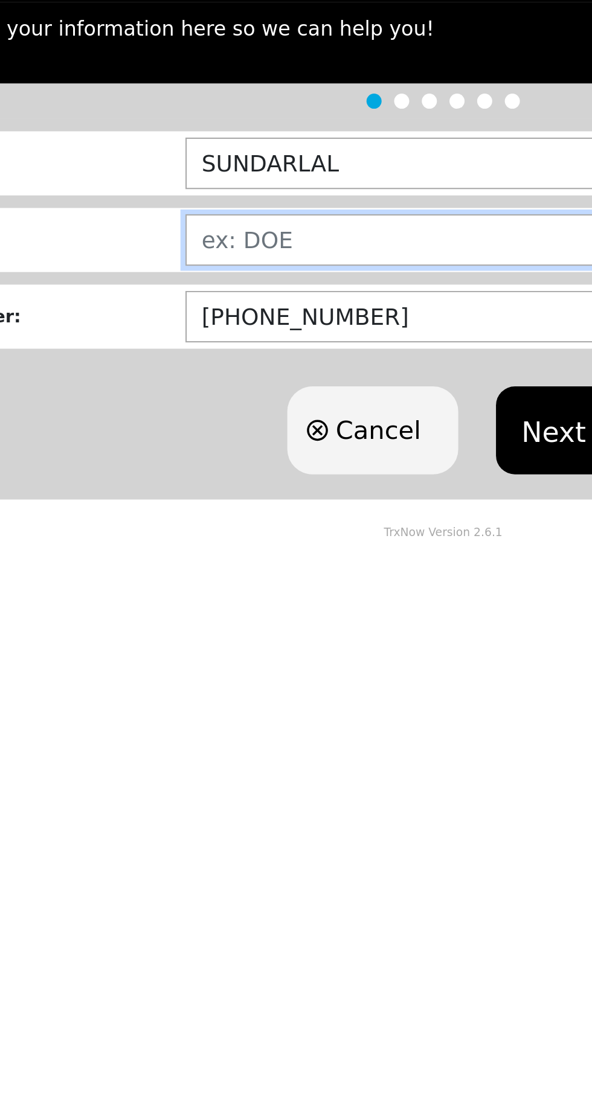
click at [286, 257] on input "text" at bounding box center [374, 256] width 405 height 25
type input "[PERSON_NAME]"
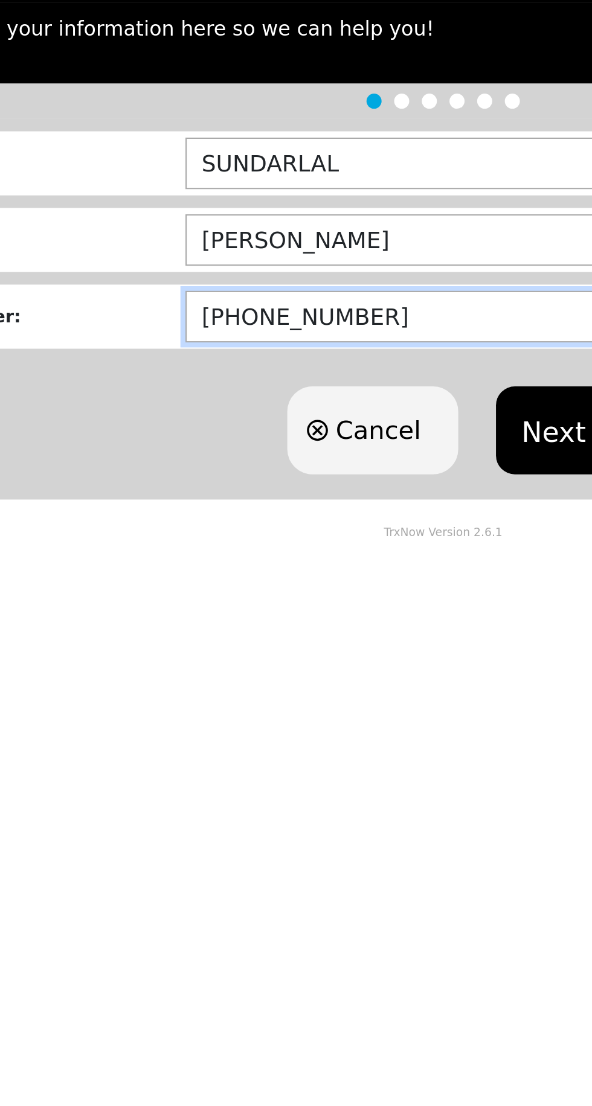
click at [291, 296] on input "[PHONE_NUMBER]" at bounding box center [374, 293] width 405 height 25
type input "(4__)-___-____"
type input "(2__)-___-____"
type input "[PHONE_NUMBER]"
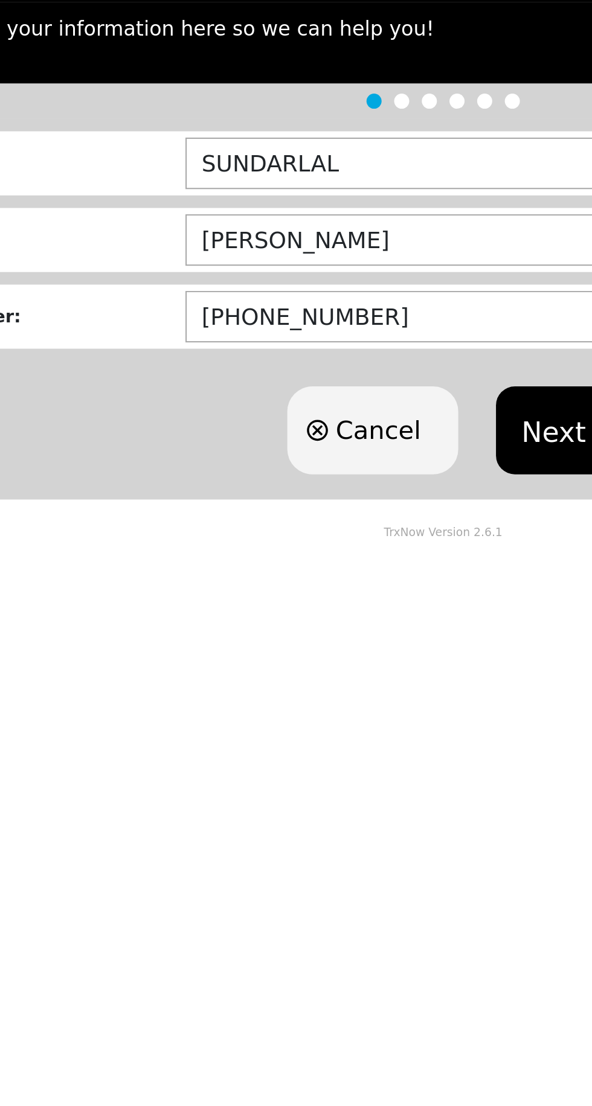
click at [350, 347] on button "Next" at bounding box center [348, 348] width 55 height 42
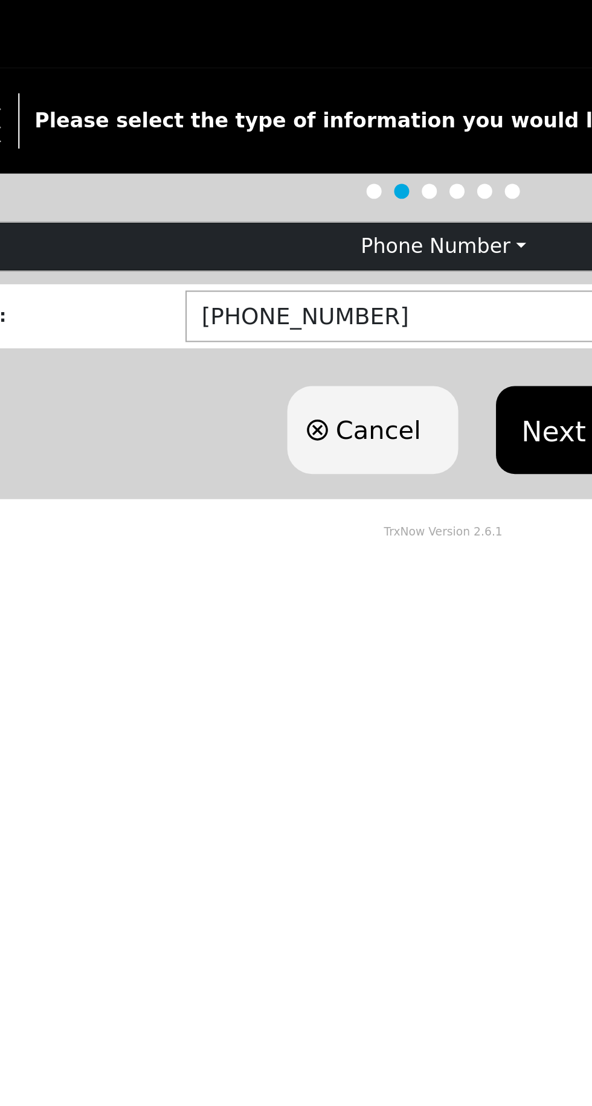
click at [348, 318] on button "Next" at bounding box center [348, 316] width 55 height 42
